Goal: Task Accomplishment & Management: Use online tool/utility

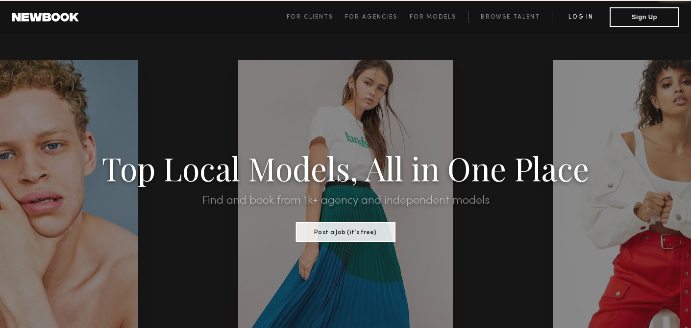
click at [583, 14] on link "Log in" at bounding box center [581, 17] width 58 height 12
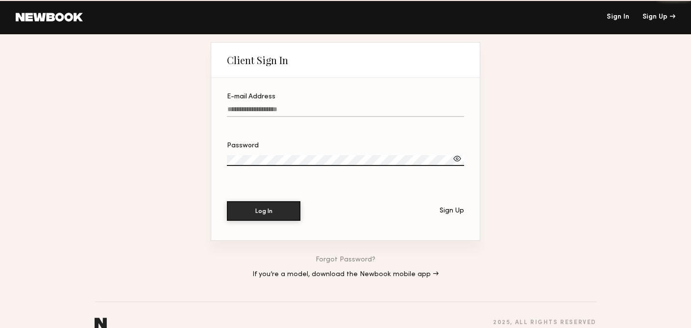
type input "**********"
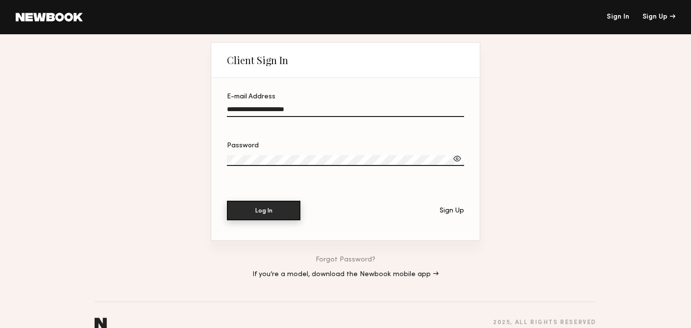
click at [261, 214] on button "Log In" at bounding box center [264, 211] width 74 height 20
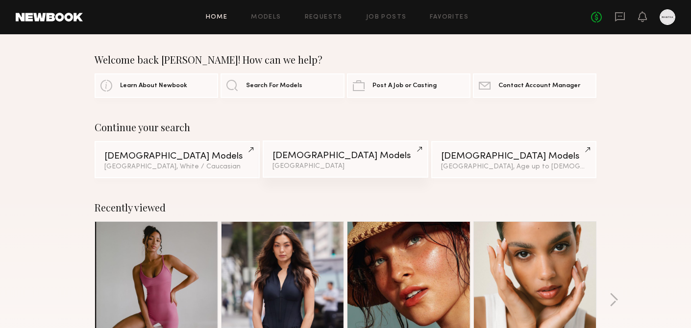
click at [297, 165] on div "Los Angeles" at bounding box center [346, 166] width 146 height 7
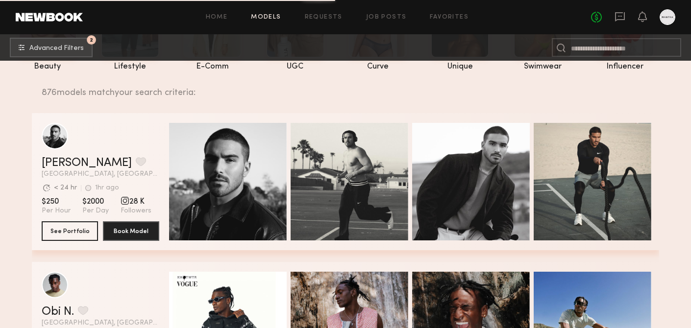
scroll to position [81, 0]
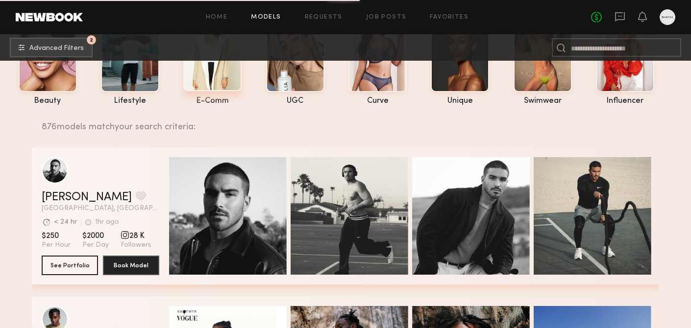
click at [220, 81] on div at bounding box center [212, 53] width 58 height 76
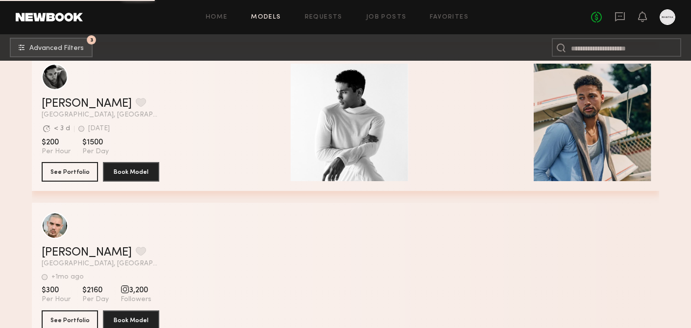
scroll to position [8868, 0]
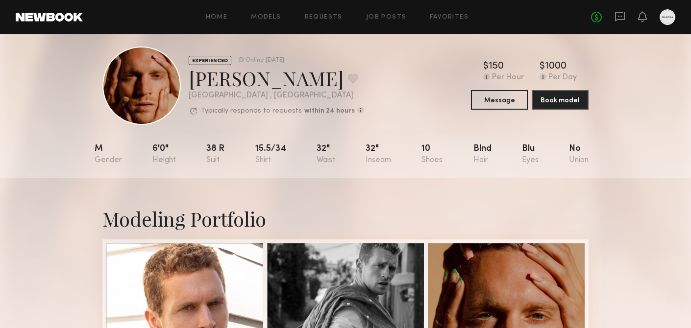
scroll to position [14, 0]
